Goal: Complete application form

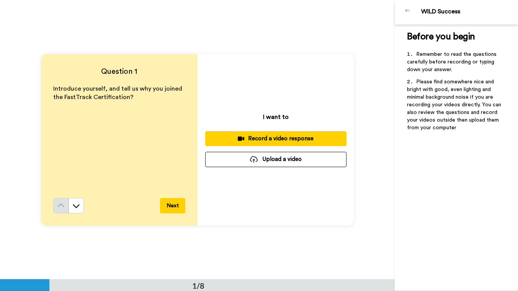
click at [246, 138] on div "Record a video response" at bounding box center [275, 139] width 129 height 8
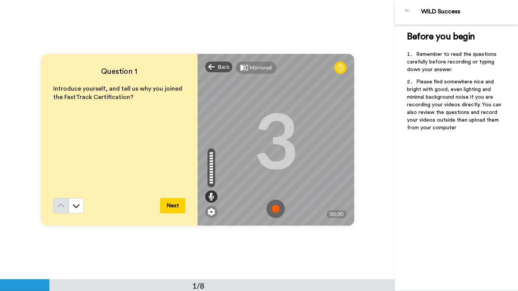
click at [173, 203] on button "Next" at bounding box center [172, 205] width 25 height 15
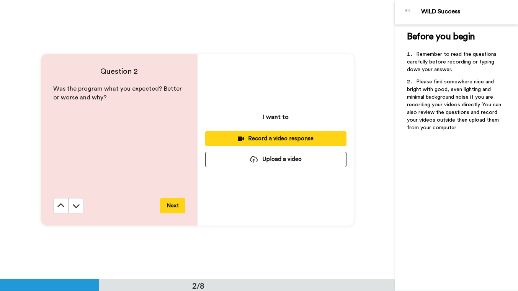
scroll to position [280, 0]
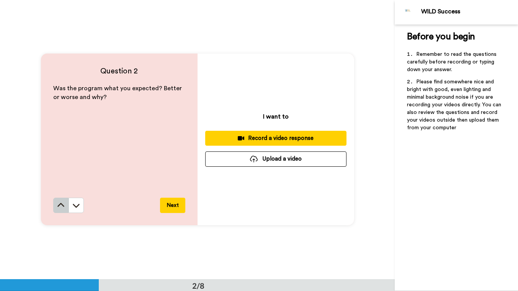
click at [59, 207] on icon at bounding box center [61, 206] width 8 height 8
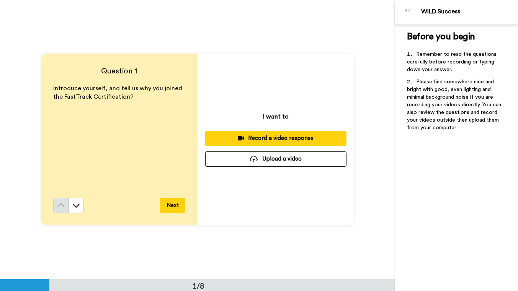
scroll to position [0, 0]
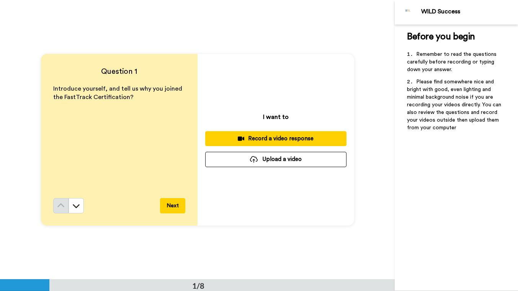
click at [266, 139] on div "Record a video response" at bounding box center [275, 139] width 129 height 8
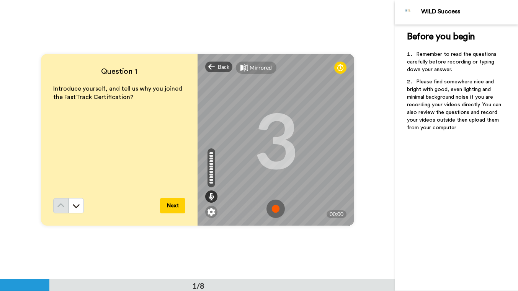
click at [273, 208] on img at bounding box center [275, 209] width 18 height 18
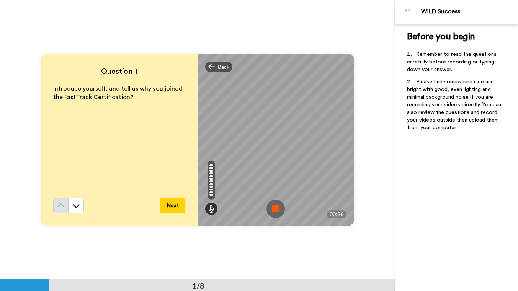
click at [276, 206] on img at bounding box center [275, 209] width 18 height 18
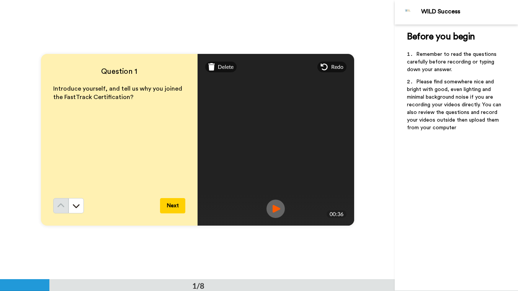
click at [169, 205] on button "Next" at bounding box center [172, 205] width 25 height 15
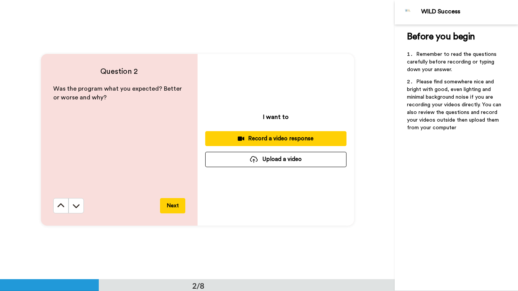
scroll to position [280, 0]
click at [254, 141] on div "Record a video response" at bounding box center [275, 138] width 129 height 8
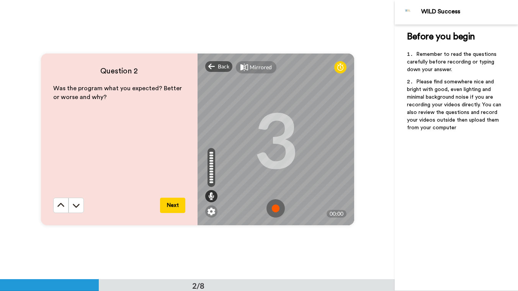
click at [273, 209] on img at bounding box center [275, 208] width 18 height 18
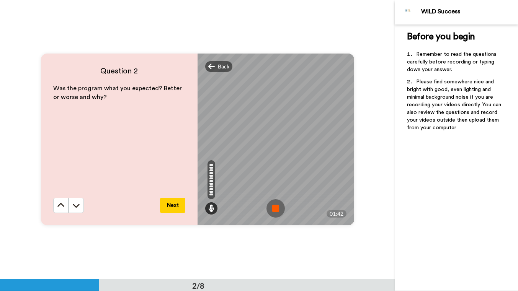
click at [274, 206] on img at bounding box center [275, 208] width 18 height 18
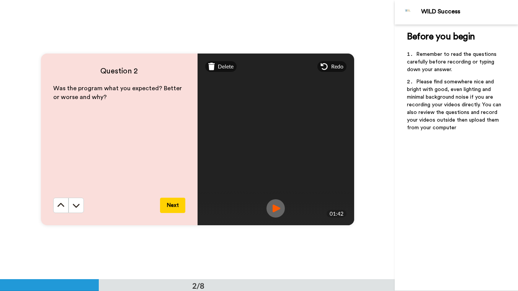
click at [170, 205] on button "Next" at bounding box center [172, 205] width 25 height 15
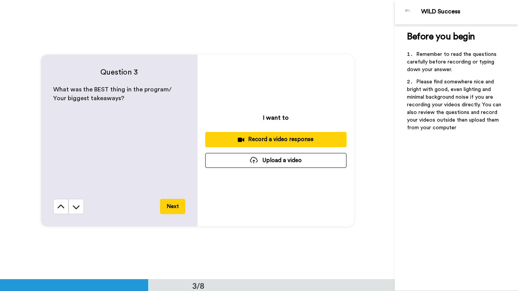
scroll to position [559, 0]
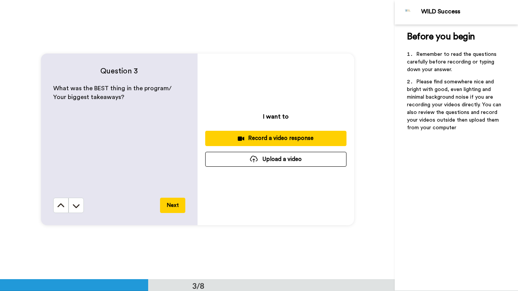
click at [256, 137] on div "Record a video response" at bounding box center [275, 138] width 129 height 8
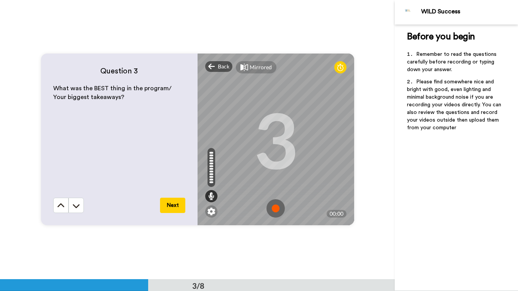
click at [275, 206] on img at bounding box center [275, 208] width 18 height 18
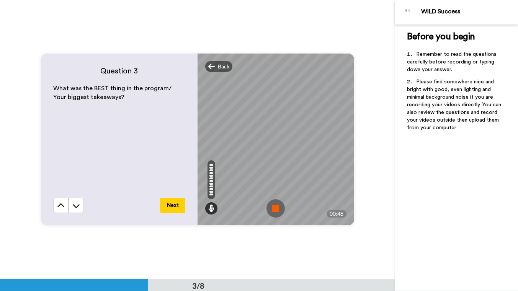
click at [274, 208] on img at bounding box center [275, 208] width 18 height 18
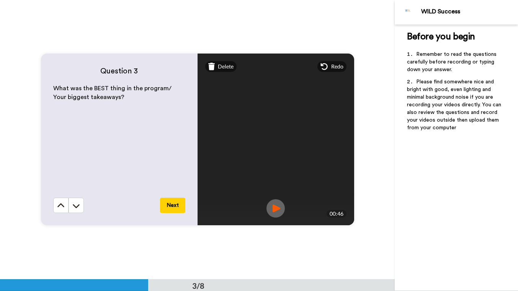
click at [171, 206] on button "Next" at bounding box center [172, 205] width 25 height 15
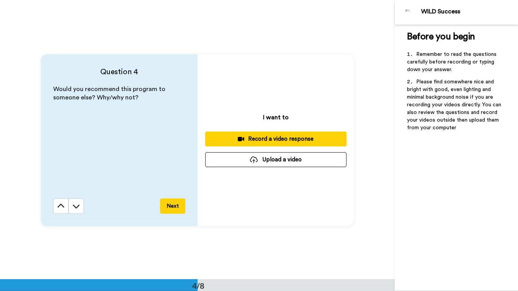
scroll to position [839, 0]
click at [251, 137] on div "Record a video response" at bounding box center [275, 139] width 129 height 8
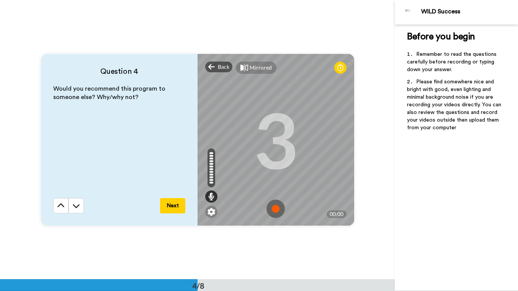
click at [270, 208] on img at bounding box center [275, 209] width 18 height 18
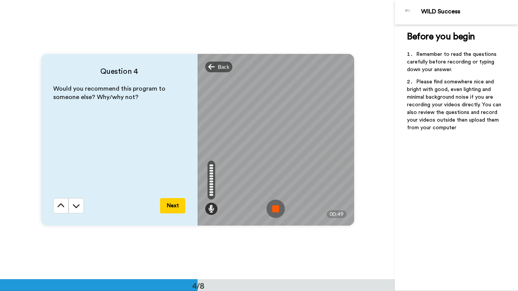
click at [275, 211] on img at bounding box center [275, 209] width 18 height 18
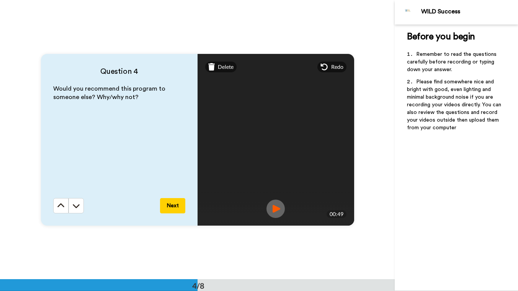
click at [171, 206] on button "Next" at bounding box center [172, 205] width 25 height 15
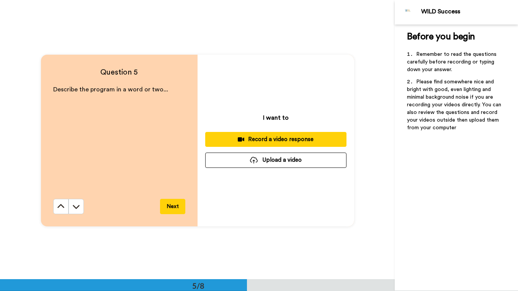
scroll to position [1119, 0]
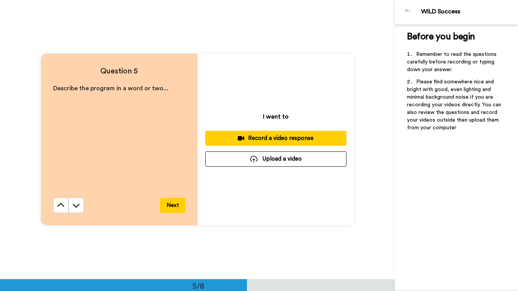
click at [252, 138] on div "Record a video response" at bounding box center [275, 138] width 129 height 8
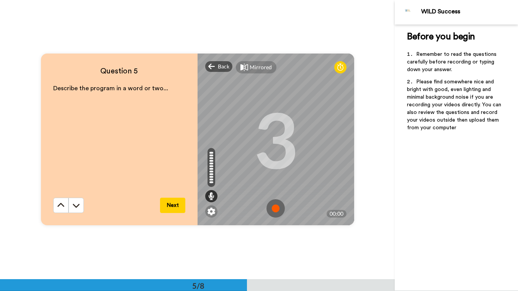
click at [273, 207] on img at bounding box center [275, 208] width 18 height 18
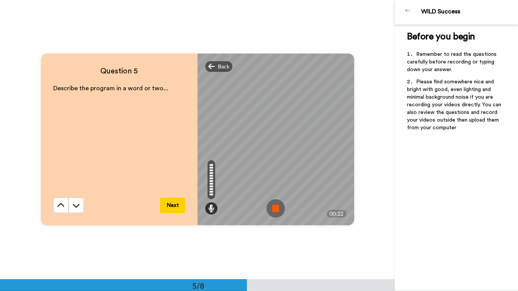
click at [273, 208] on img at bounding box center [275, 208] width 18 height 18
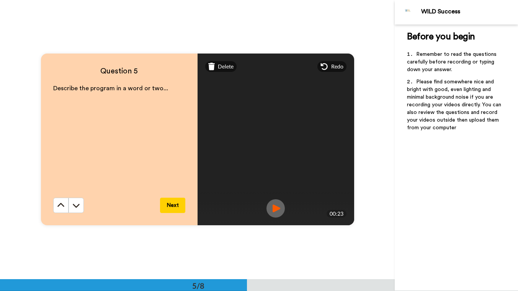
click at [172, 203] on button "Next" at bounding box center [172, 205] width 25 height 15
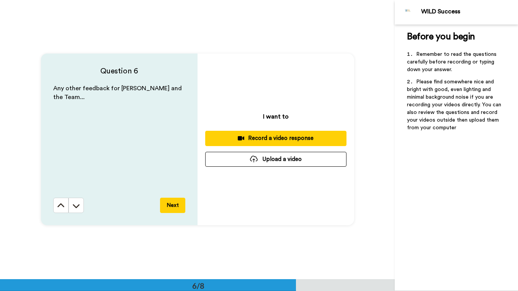
scroll to position [1398, 0]
click at [173, 206] on button "Next" at bounding box center [172, 205] width 25 height 15
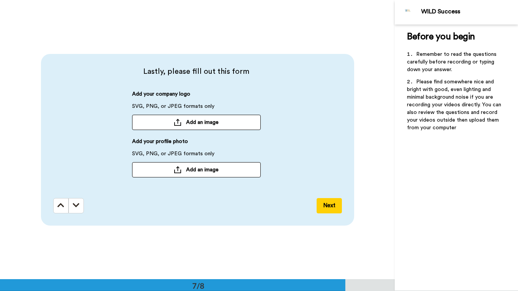
scroll to position [1678, 0]
click at [325, 203] on button "Next" at bounding box center [329, 205] width 25 height 15
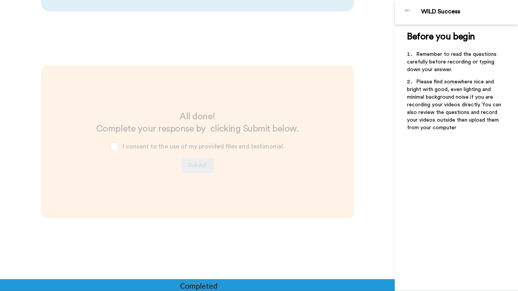
scroll to position [1894, 0]
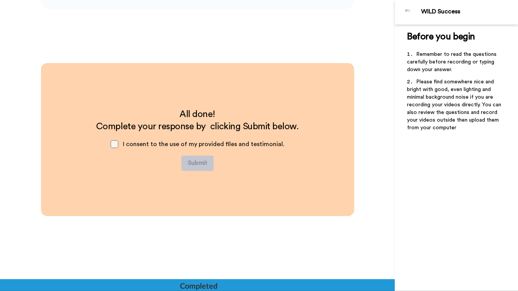
click at [116, 144] on span at bounding box center [115, 145] width 8 height 8
click at [197, 163] on button "Submit" at bounding box center [197, 163] width 32 height 15
